Goal: Task Accomplishment & Management: Use online tool/utility

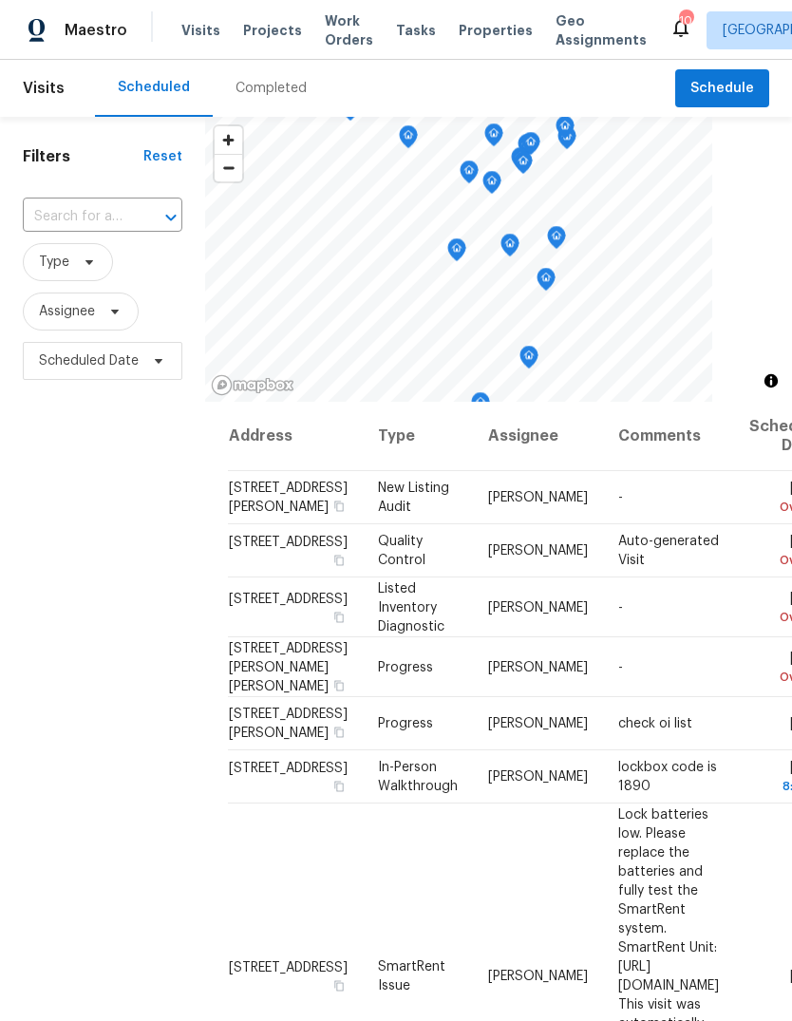
click at [201, 39] on span "Visits" at bounding box center [200, 30] width 39 height 19
click at [734, 98] on span "Schedule" at bounding box center [723, 89] width 64 height 24
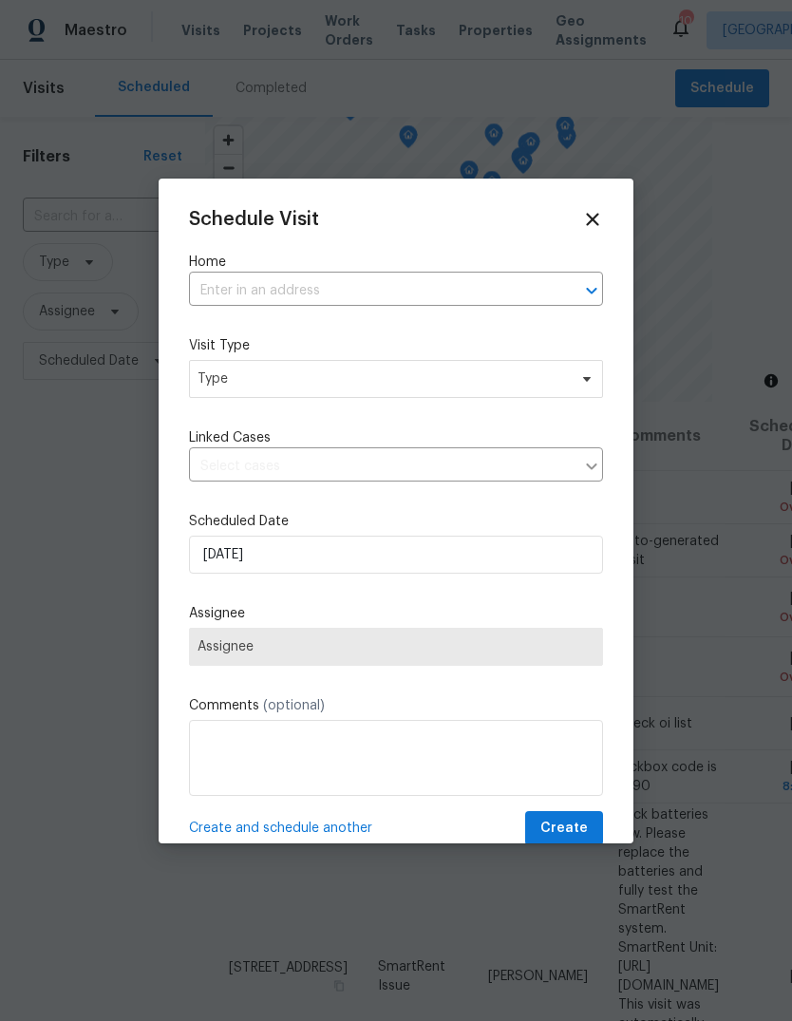
click at [390, 293] on input "text" at bounding box center [369, 290] width 361 height 29
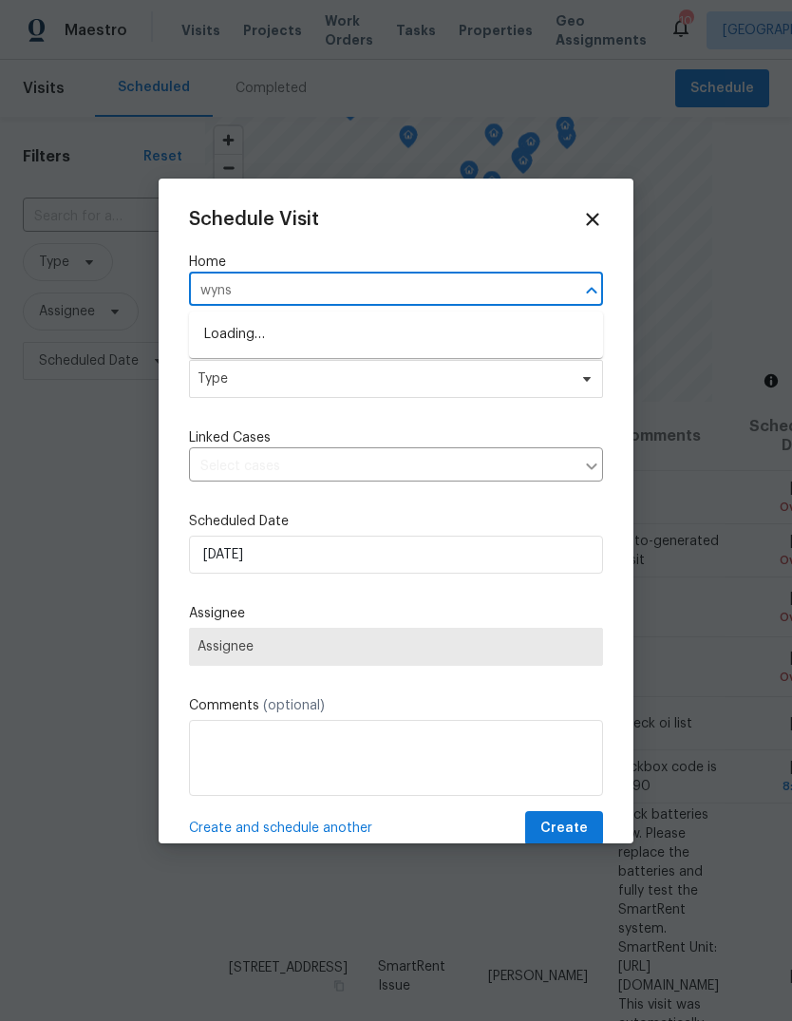
type input "wynst"
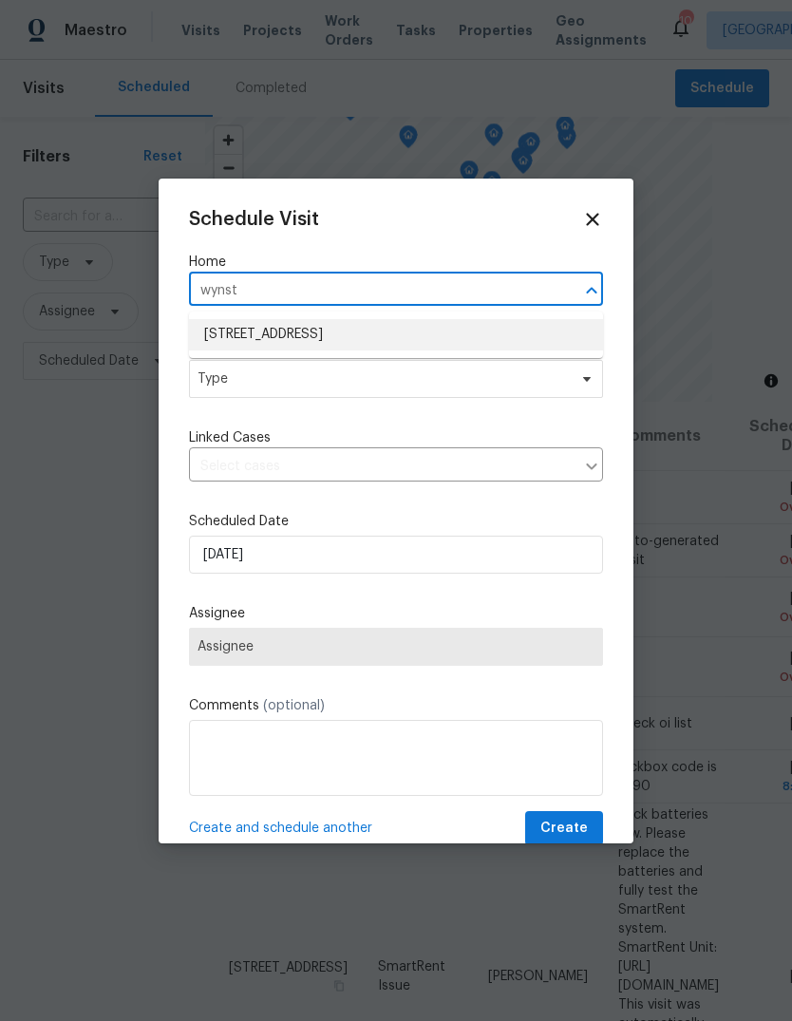
click at [401, 336] on li "[STREET_ADDRESS]" at bounding box center [396, 334] width 414 height 31
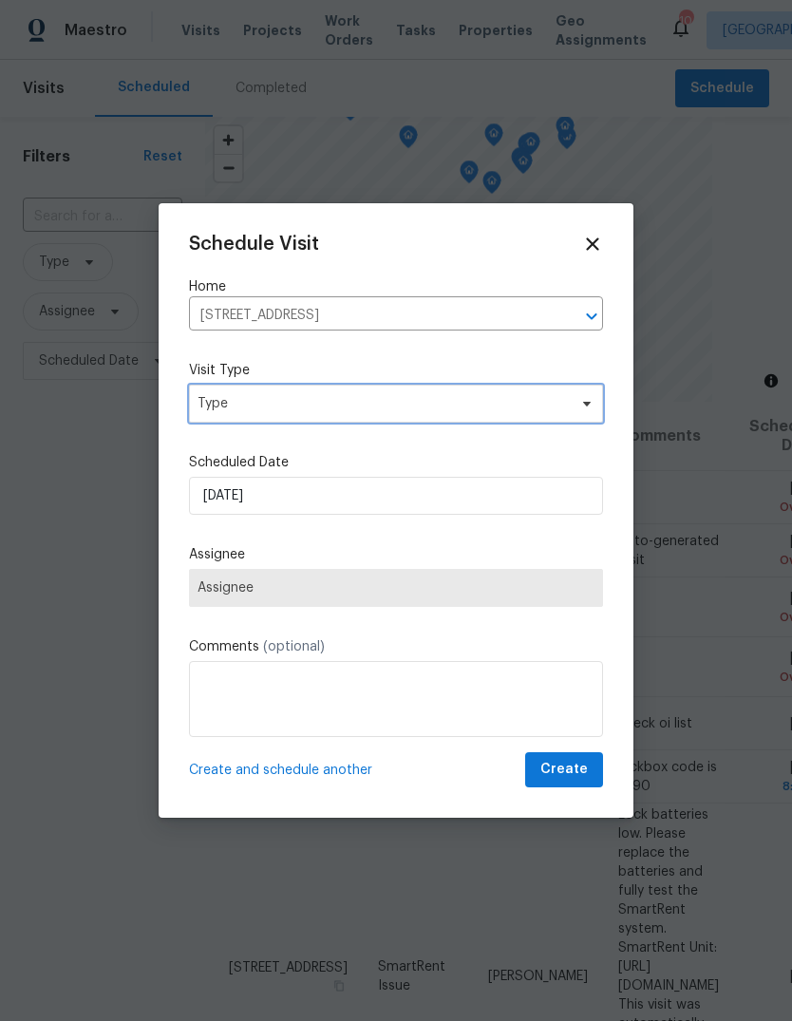
click at [363, 394] on span "Type" at bounding box center [383, 403] width 370 height 19
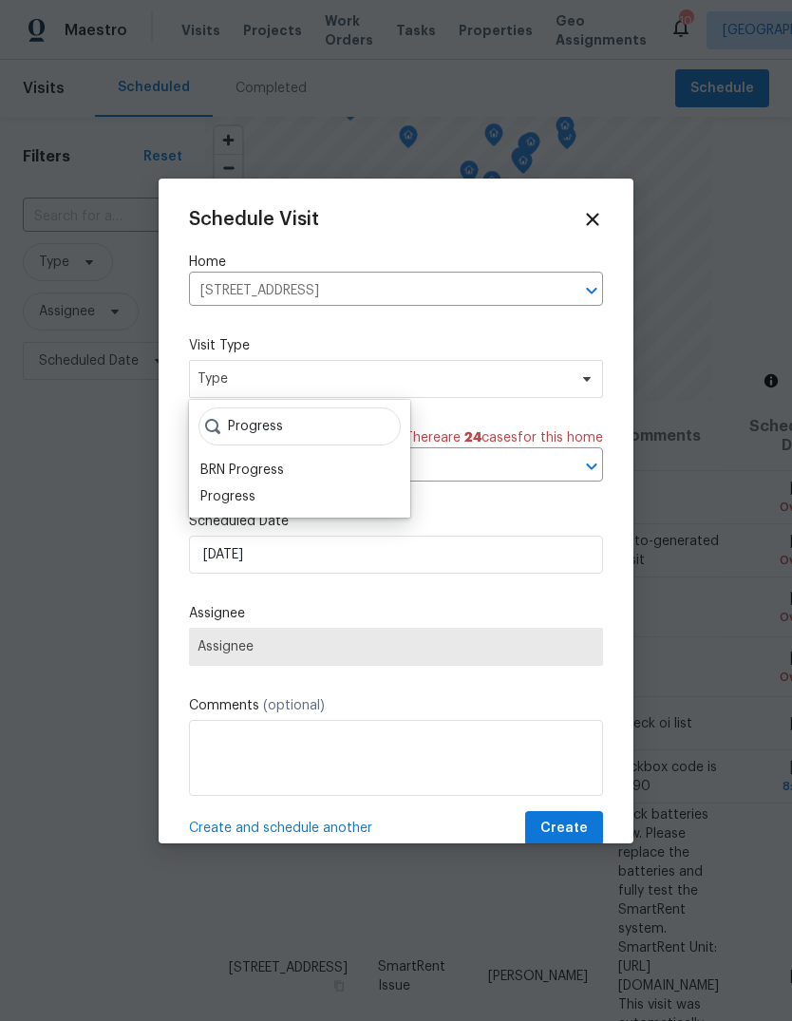
type input "Progress"
click at [253, 492] on div "Progress" at bounding box center [227, 496] width 55 height 19
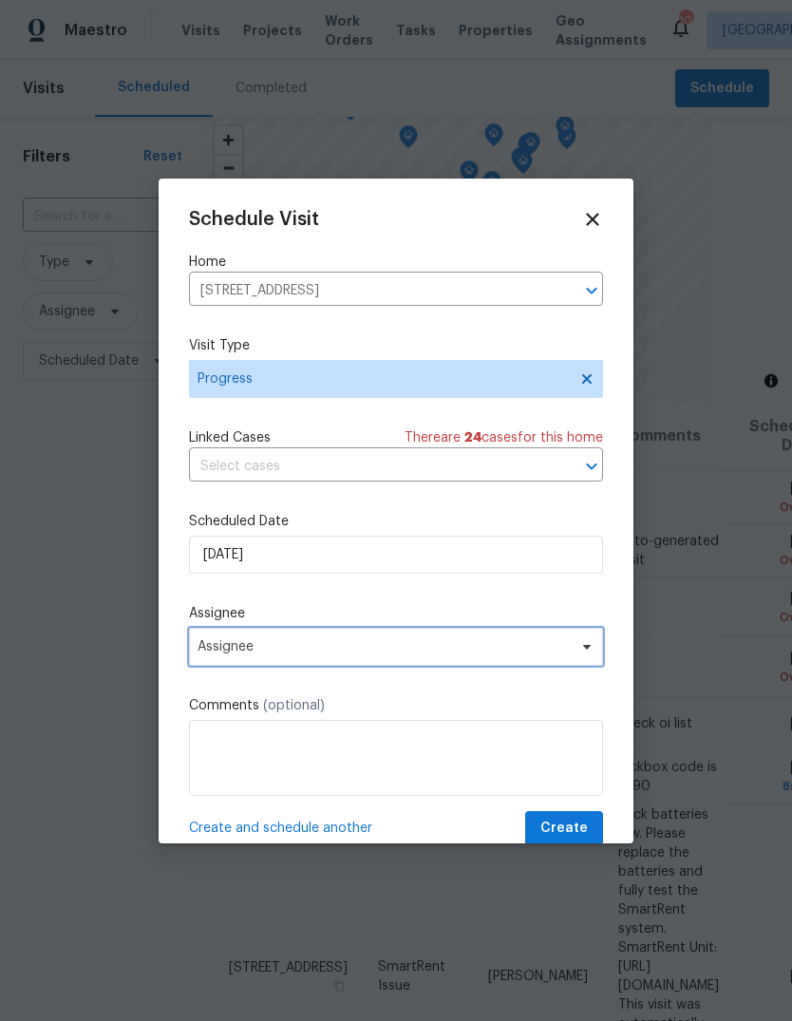
click at [349, 652] on span "Assignee" at bounding box center [384, 646] width 372 height 15
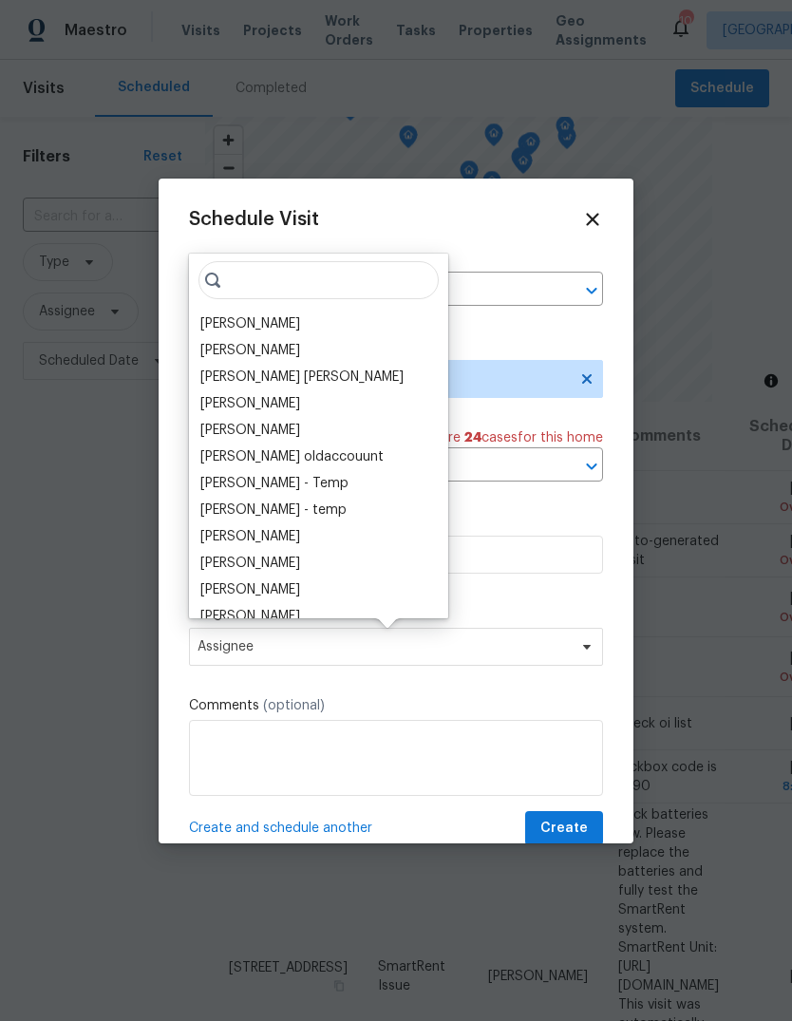
click at [283, 325] on div "[PERSON_NAME]" at bounding box center [250, 323] width 100 height 19
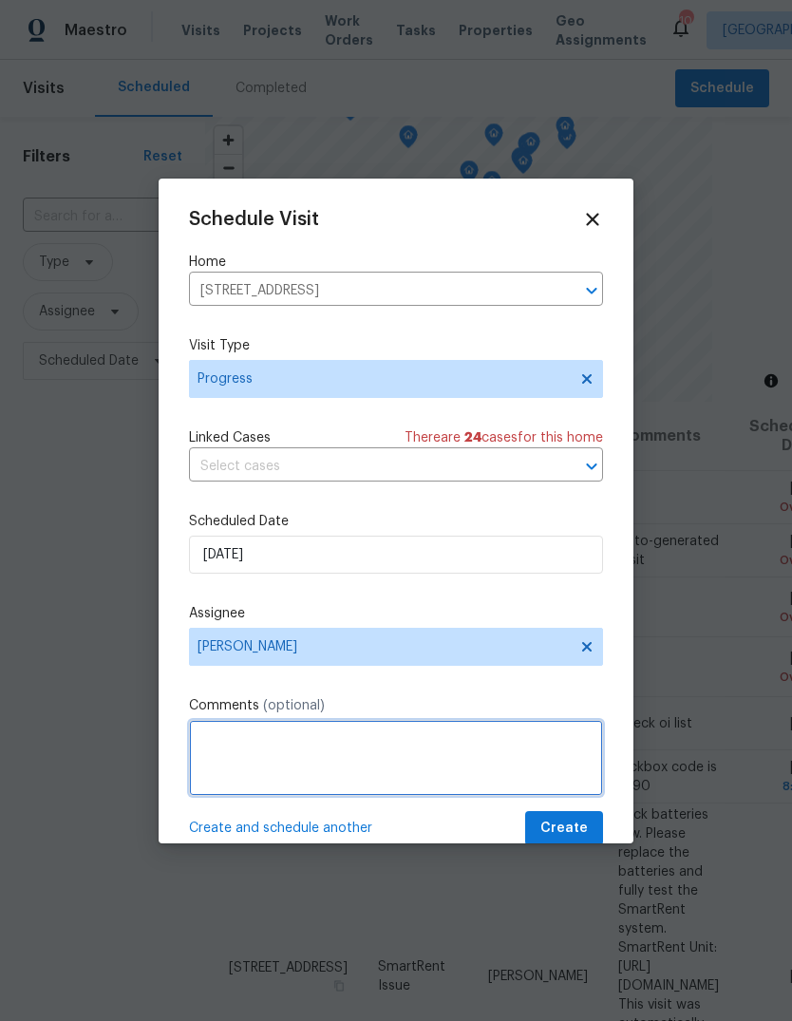
click at [407, 748] on textarea at bounding box center [396, 758] width 414 height 76
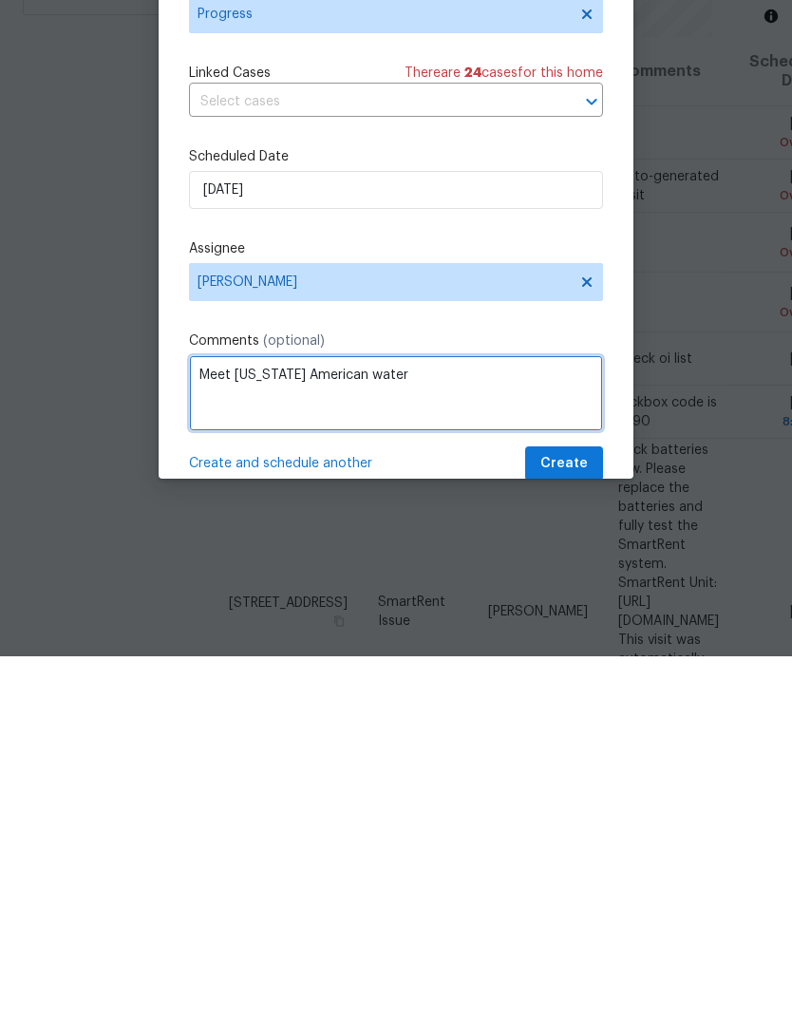
type textarea "Meet [US_STATE] American water"
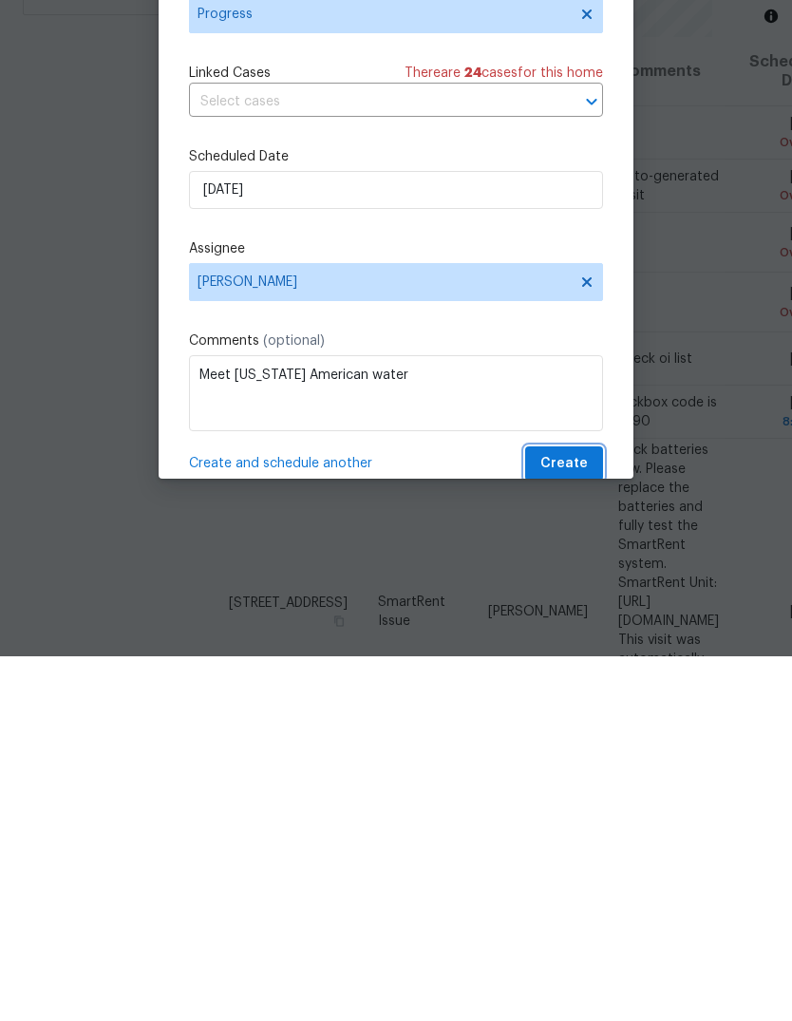
click at [575, 817] on span "Create" at bounding box center [565, 829] width 48 height 24
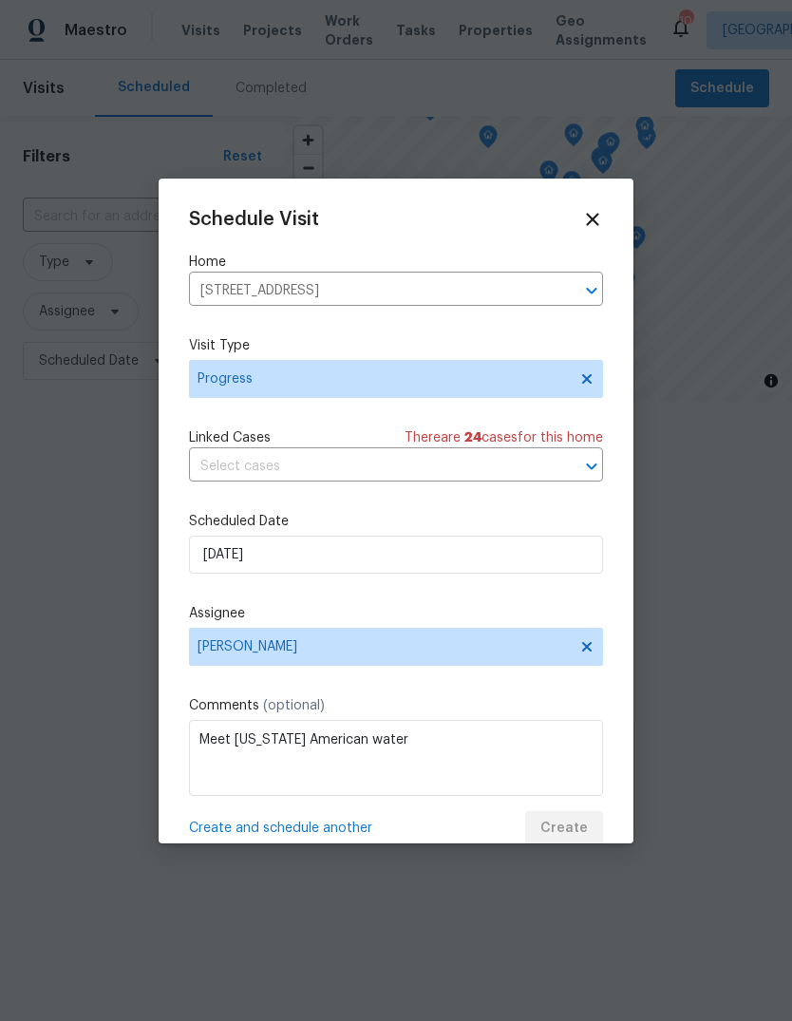
scroll to position [0, 0]
